Goal: Information Seeking & Learning: Check status

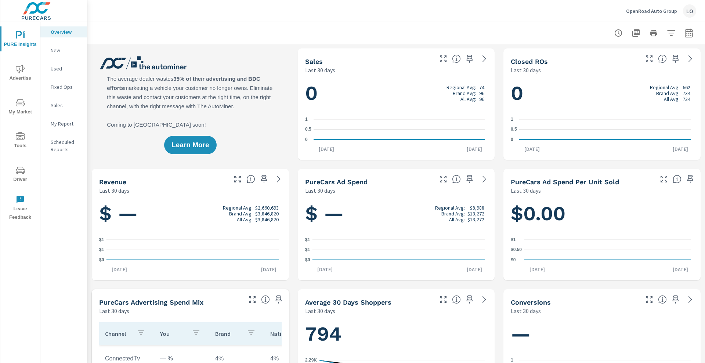
scroll to position [717, 0]
click at [677, 8] on div "OpenRoad Auto Group LO" at bounding box center [661, 10] width 70 height 13
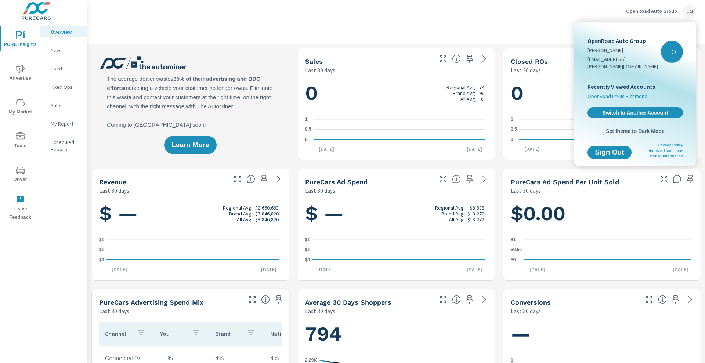
click at [627, 93] on span "OpenRoad Lexus Richmond" at bounding box center [618, 96] width 60 height 7
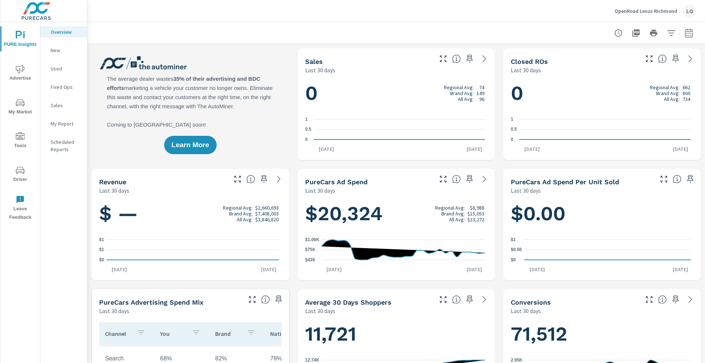
scroll to position [0, 0]
click at [22, 143] on span "Tools" at bounding box center [20, 141] width 35 height 18
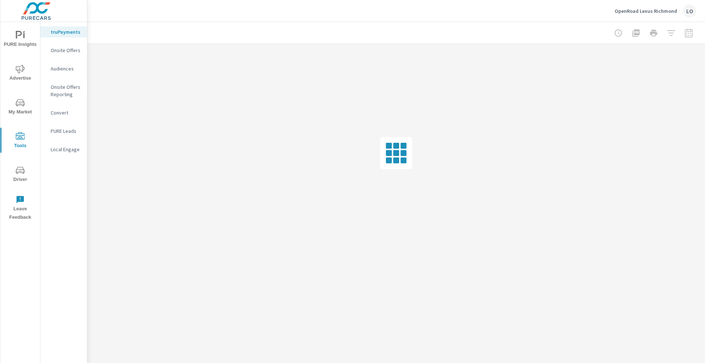
click at [25, 78] on span "Advertise" at bounding box center [20, 74] width 35 height 18
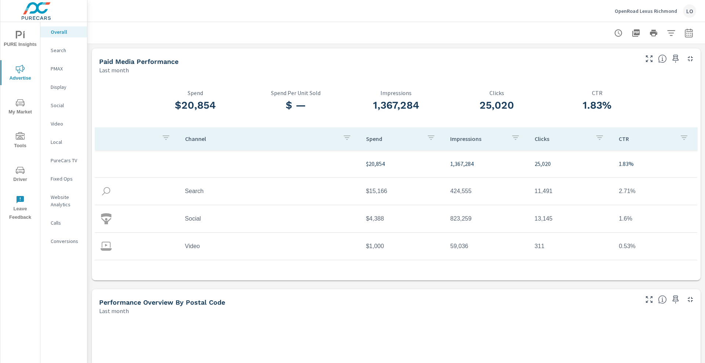
click at [61, 68] on p "PMAX" at bounding box center [66, 68] width 30 height 7
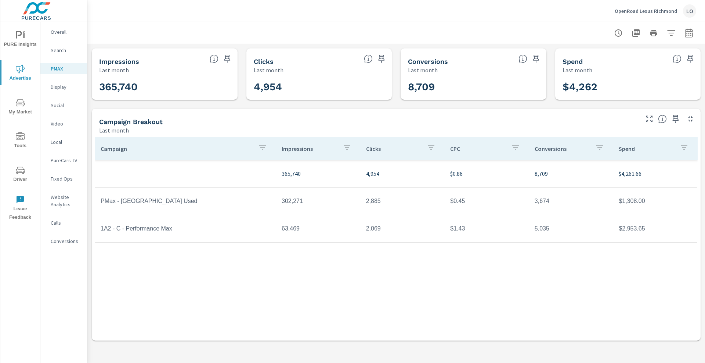
click at [686, 32] on icon "button" at bounding box center [689, 32] width 8 height 9
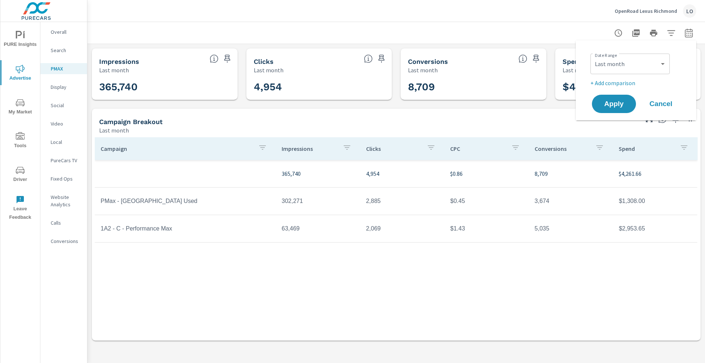
click at [617, 55] on div "Custom [DATE] Last week Last 7 days Last 14 days Last 30 days Last 45 days Last…" at bounding box center [630, 64] width 79 height 21
drag, startPoint x: 618, startPoint y: 62, endPoint x: 622, endPoint y: 69, distance: 8.2
click at [618, 62] on select "Custom [DATE] Last week Last 7 days Last 14 days Last 30 days Last 45 days Last…" at bounding box center [630, 64] width 73 height 15
click at [594, 57] on select "Custom [DATE] Last week Last 7 days Last 14 days Last 30 days Last 45 days Last…" at bounding box center [630, 64] width 73 height 15
select select "Month to date"
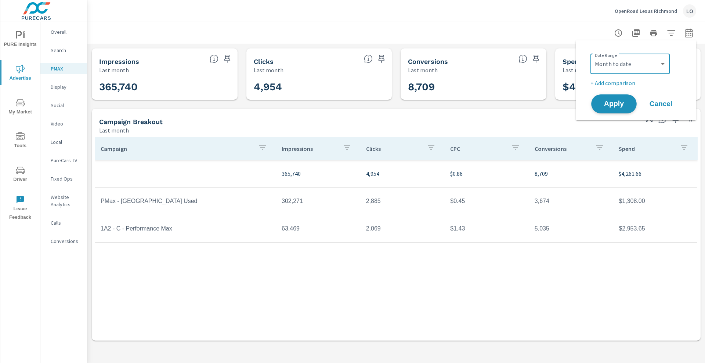
click at [610, 101] on span "Apply" at bounding box center [614, 104] width 30 height 7
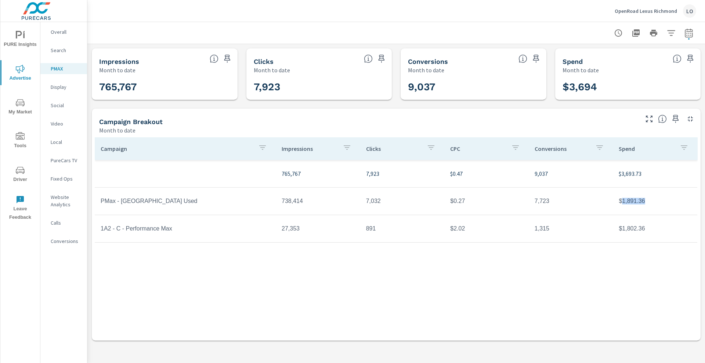
drag, startPoint x: 641, startPoint y: 205, endPoint x: 651, endPoint y: 206, distance: 9.9
click at [651, 206] on td "$1,891.36" at bounding box center [655, 201] width 84 height 18
click at [62, 105] on p "Social" at bounding box center [66, 105] width 30 height 7
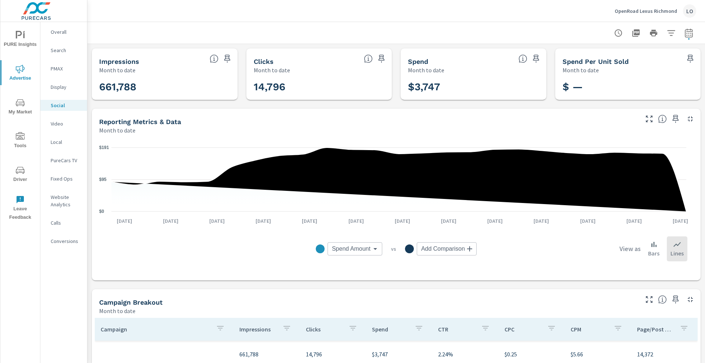
scroll to position [137, 0]
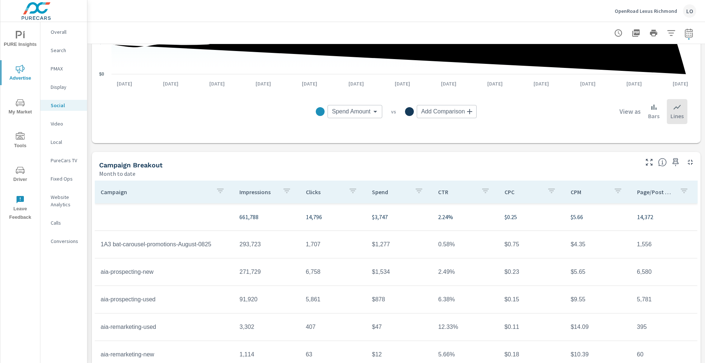
click at [374, 291] on td "$878" at bounding box center [399, 300] width 66 height 18
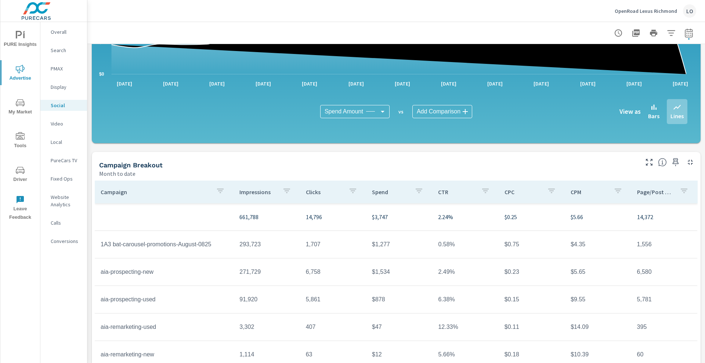
scroll to position [163, 0]
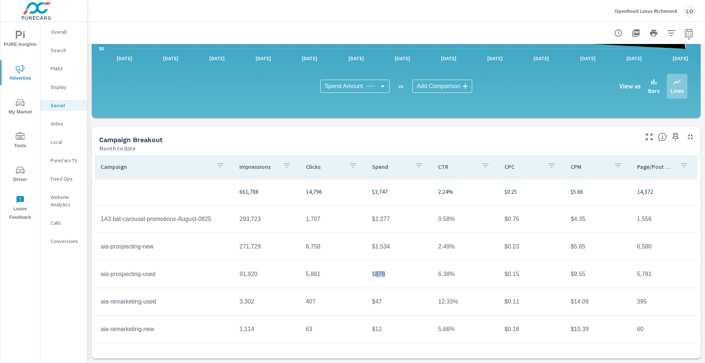
click at [433, 315] on tr "aia-remarketing-used 3,302 407 $47 12.33% $0.11 $14.09 395" at bounding box center [396, 302] width 603 height 28
